Goal: Book appointment/travel/reservation

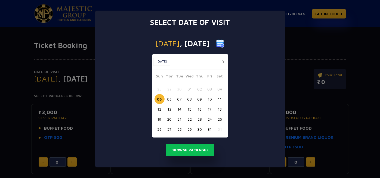
click at [296, 49] on div "Select date of visit [DATE] [DATE] [DATE] Sun Mon Tue Wed Thu Fri Sat 28 29 30 …" at bounding box center [190, 89] width 380 height 178
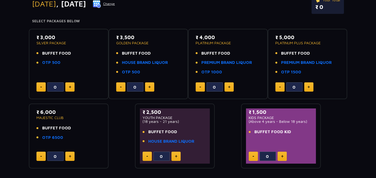
scroll to position [75, 0]
click at [146, 63] on link "HOUSE BRAND LIQUOR" at bounding box center [145, 62] width 46 height 6
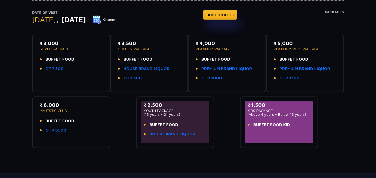
scroll to position [59, 0]
click at [135, 67] on link "HOUSE BRAND LIQUOR" at bounding box center [147, 69] width 46 height 6
